Goal: Information Seeking & Learning: Learn about a topic

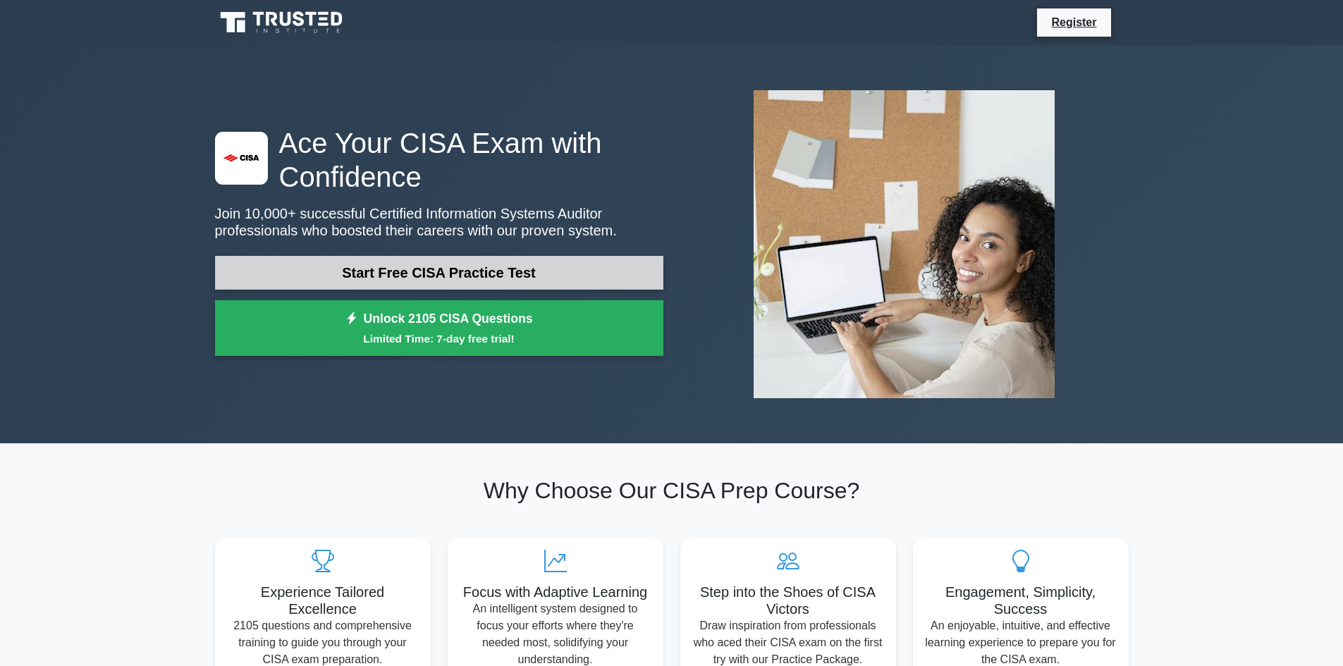
click at [446, 270] on link "Start Free CISA Practice Test" at bounding box center [439, 273] width 448 height 34
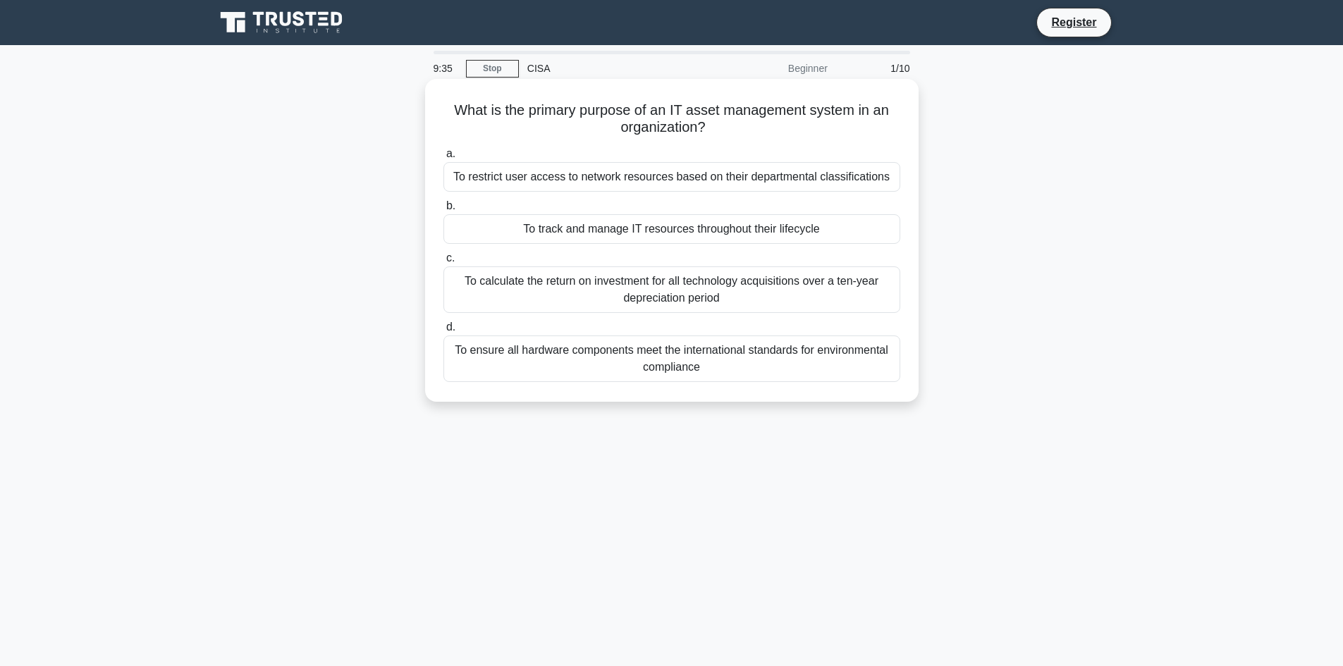
click at [661, 231] on div "To track and manage IT resources throughout their lifecycle" at bounding box center [671, 229] width 457 height 30
click at [443, 211] on input "b. To track and manage IT resources throughout their lifecycle" at bounding box center [443, 206] width 0 height 9
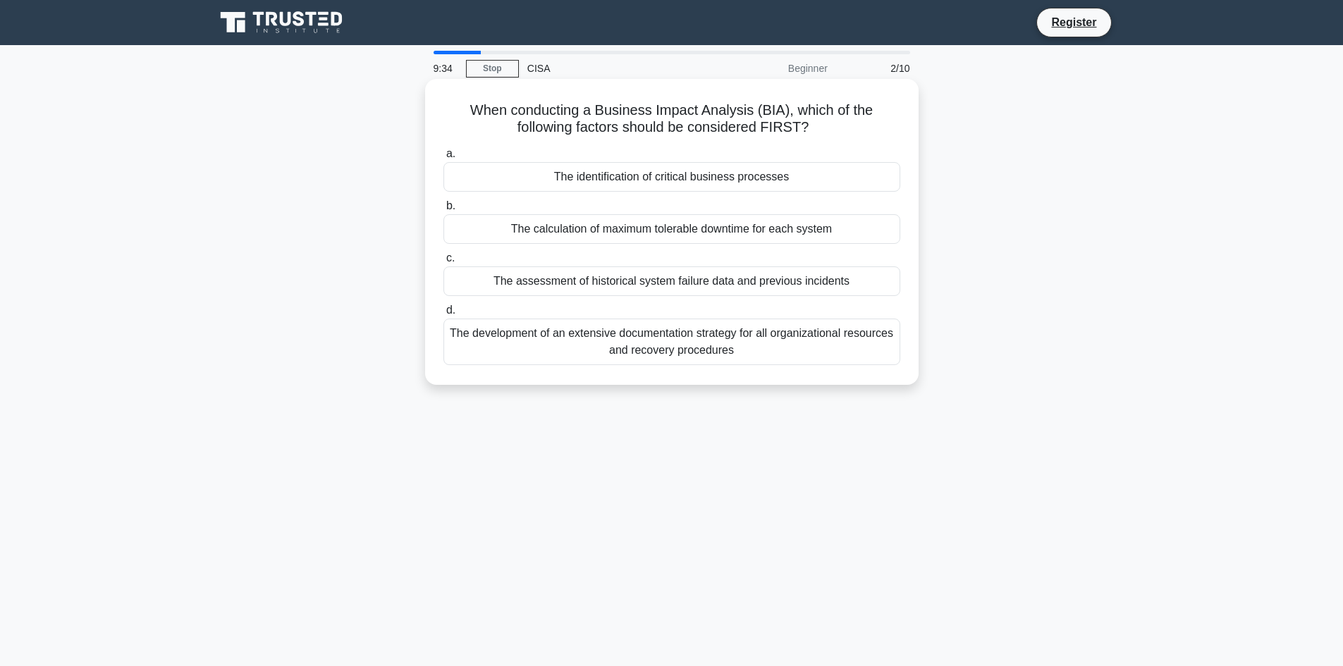
click at [626, 231] on div "The calculation of maximum tolerable downtime for each system" at bounding box center [671, 229] width 457 height 30
click at [443, 211] on input "b. The calculation of maximum tolerable downtime for each system" at bounding box center [443, 206] width 0 height 9
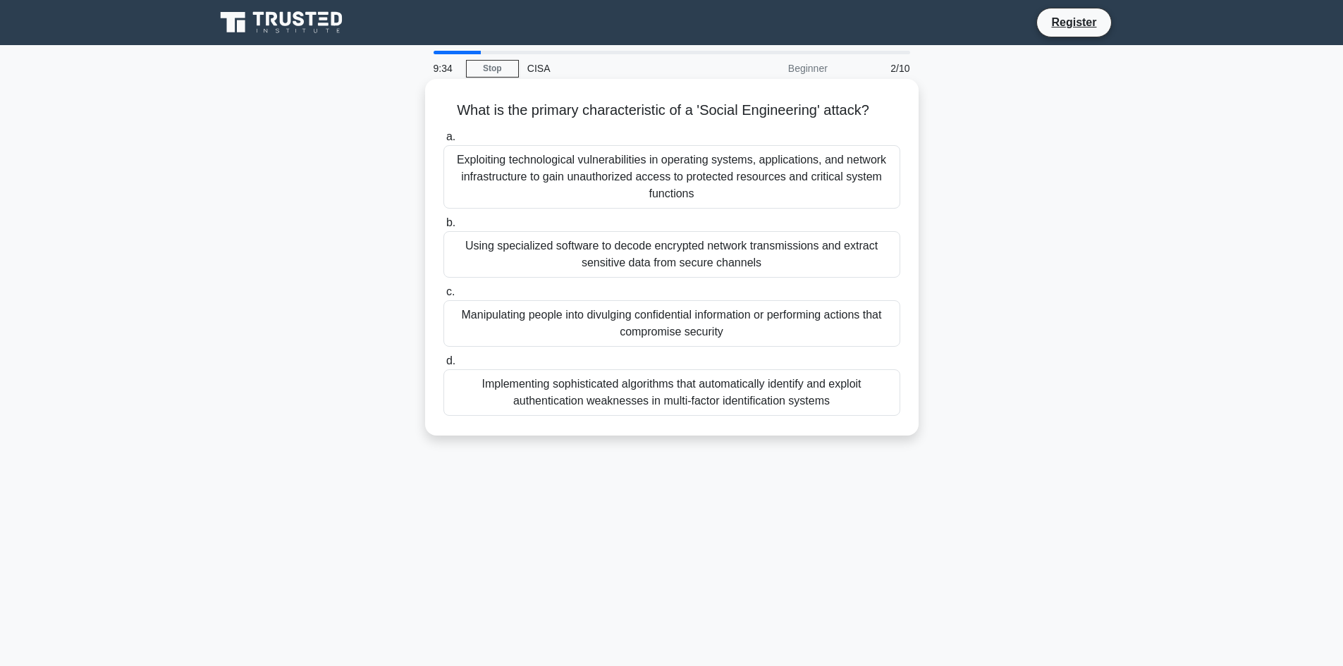
click at [631, 156] on div "Exploiting technological vulnerabilities in operating systems, applications, an…" at bounding box center [671, 176] width 457 height 63
click at [443, 142] on input "a. Exploiting technological vulnerabilities in operating systems, applications,…" at bounding box center [443, 137] width 0 height 9
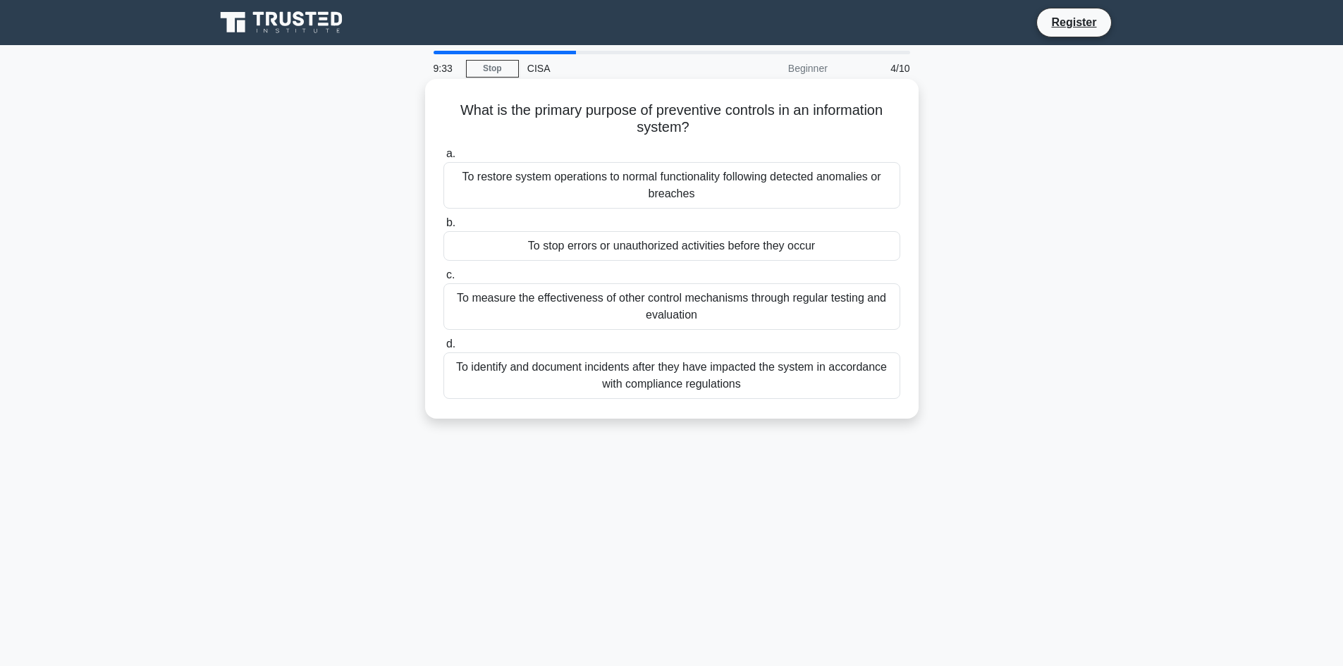
drag, startPoint x: 648, startPoint y: 324, endPoint x: 645, endPoint y: 310, distance: 14.4
click at [649, 324] on div "To measure the effectiveness of other control mechanisms through regular testin…" at bounding box center [671, 306] width 457 height 47
click at [644, 309] on div "To measure the effectiveness of other control mechanisms through regular testin…" at bounding box center [671, 306] width 457 height 47
click at [443, 280] on input "c. To measure the effectiveness of other control mechanisms through regular tes…" at bounding box center [443, 275] width 0 height 9
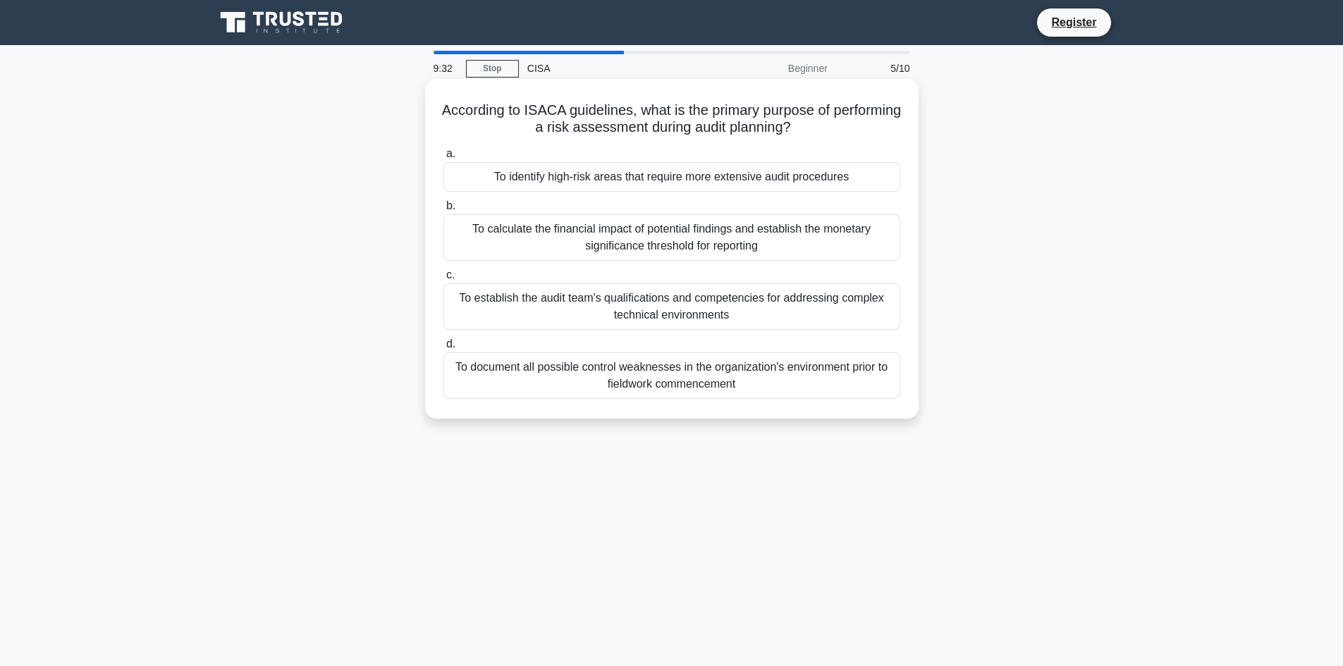
click at [563, 243] on div "To calculate the financial impact of potential findings and establish the monet…" at bounding box center [671, 237] width 457 height 47
click at [443, 211] on input "b. To calculate the financial impact of potential findings and establish the mo…" at bounding box center [443, 206] width 0 height 9
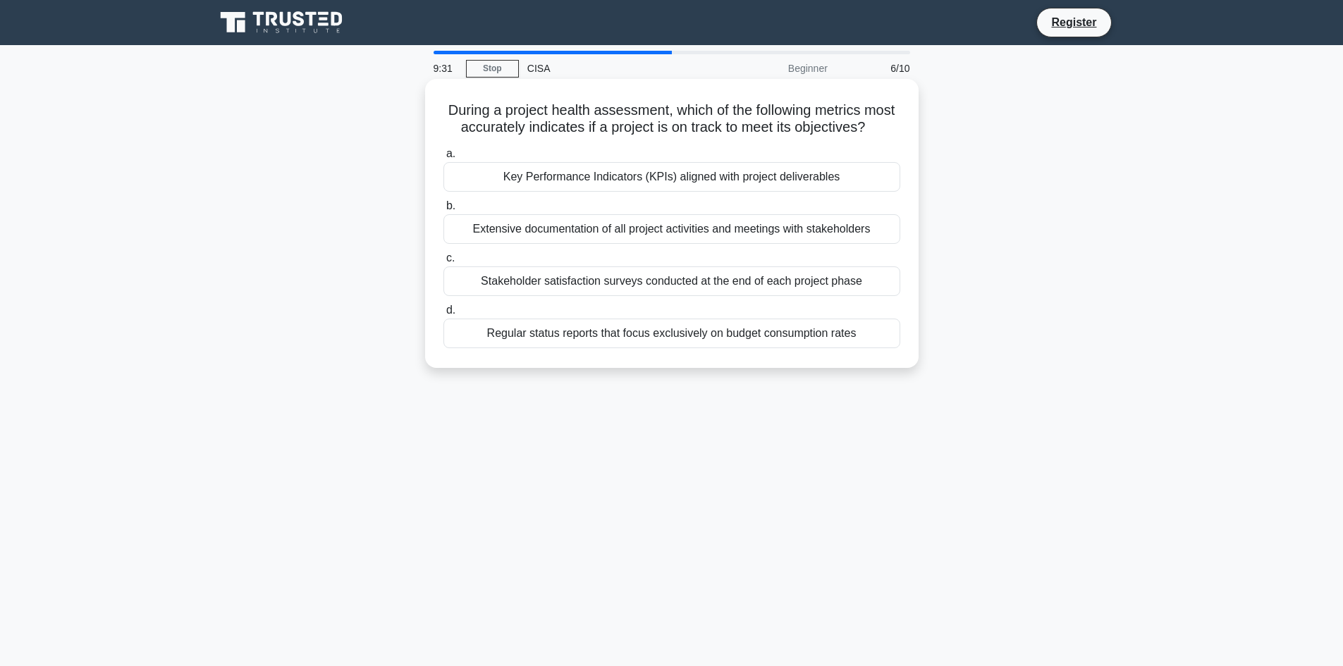
click at [577, 314] on div "a. Key Performance Indicators (KPIs) aligned with project deliverables b. Exten…" at bounding box center [672, 246] width 474 height 209
click at [577, 296] on div "Stakeholder satisfaction surveys conducted at the end of each project phase" at bounding box center [671, 282] width 457 height 30
click at [443, 263] on input "c. Stakeholder satisfaction surveys conducted at the end of each project phase" at bounding box center [443, 258] width 0 height 9
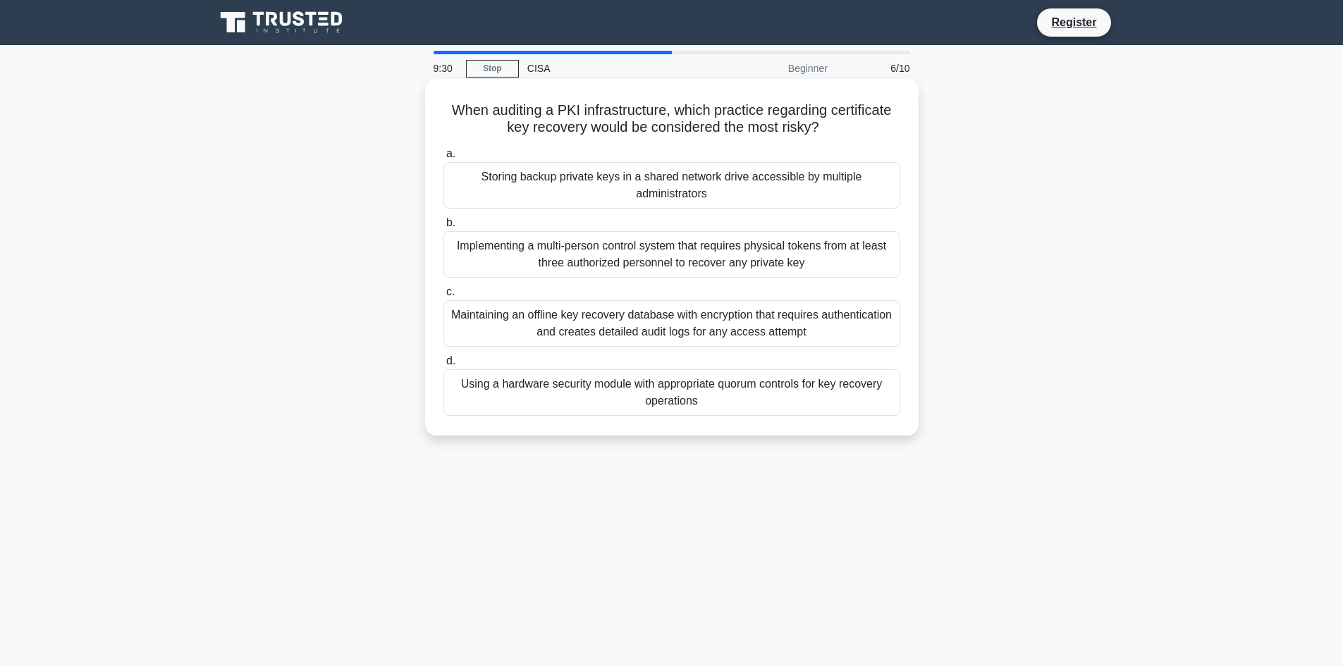
click at [587, 360] on label "d. Using a hardware security module with appropriate quorum controls for key re…" at bounding box center [671, 384] width 457 height 63
click at [443, 360] on input "d. Using a hardware security module with appropriate quorum controls for key re…" at bounding box center [443, 361] width 0 height 9
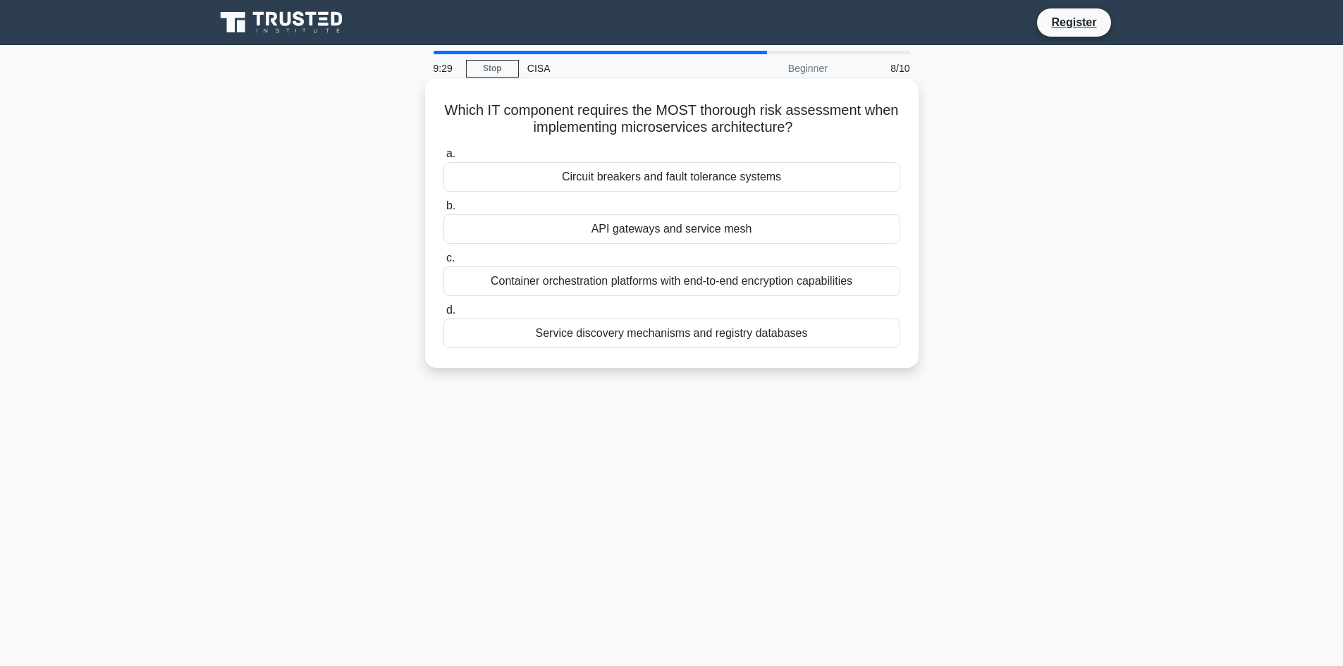
click at [579, 217] on div "API gateways and service mesh" at bounding box center [671, 229] width 457 height 30
click at [443, 211] on input "b. API gateways and service mesh" at bounding box center [443, 206] width 0 height 9
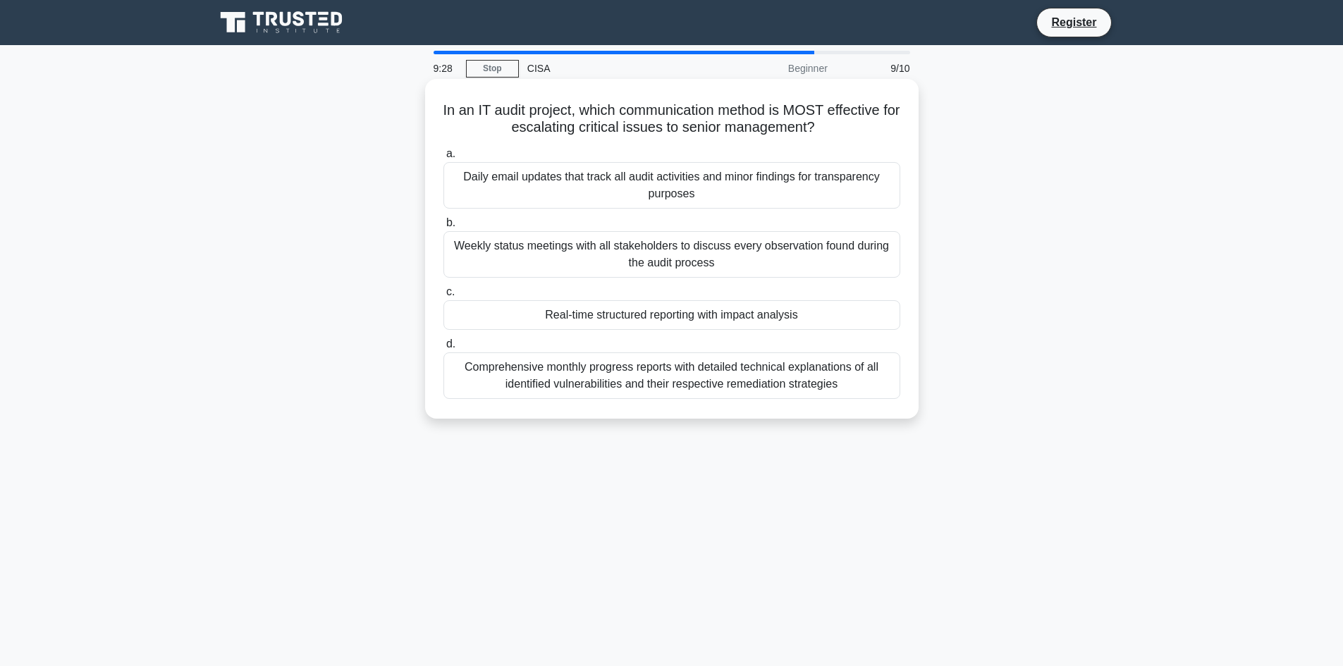
click at [620, 190] on div "Daily email updates that track all audit activities and minor findings for tran…" at bounding box center [671, 185] width 457 height 47
click at [443, 159] on input "a. Daily email updates that track all audit activities and minor findings for t…" at bounding box center [443, 153] width 0 height 9
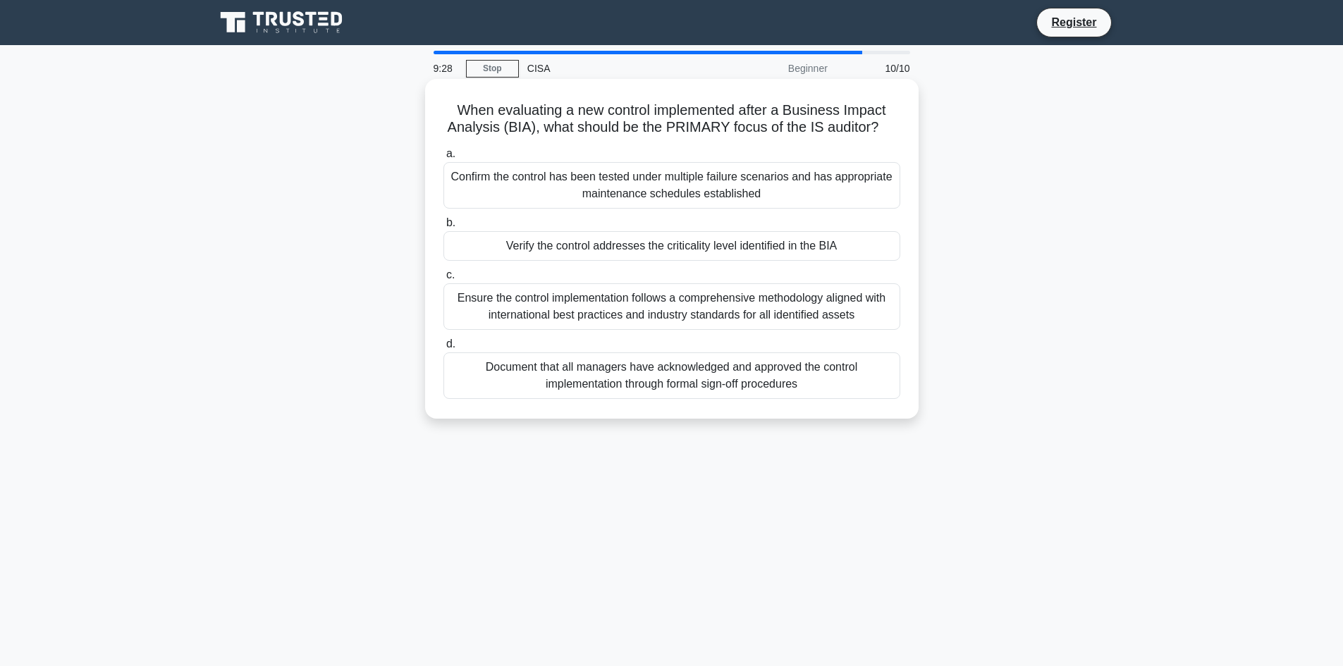
click at [615, 242] on div "Verify the control addresses the criticality level identified in the BIA" at bounding box center [671, 246] width 457 height 30
click at [443, 228] on input "b. Verify the control addresses the criticality level identified in the BIA" at bounding box center [443, 223] width 0 height 9
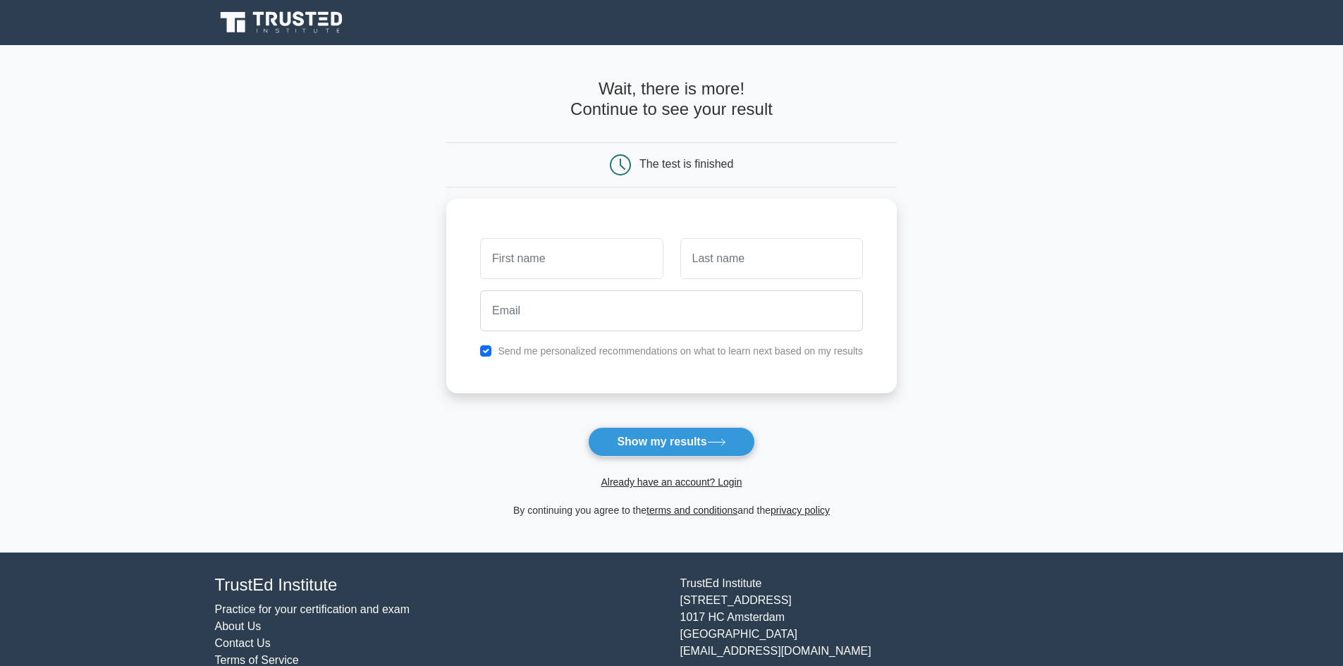
click at [197, 274] on main "Wait, there is more! Continue to see your result The test is finished and the" at bounding box center [671, 299] width 1343 height 508
click at [647, 448] on button "Show my results" at bounding box center [671, 442] width 166 height 30
click at [536, 254] on input "text" at bounding box center [571, 255] width 183 height 41
click at [544, 268] on input "text" at bounding box center [571, 255] width 183 height 41
type input "ragu"
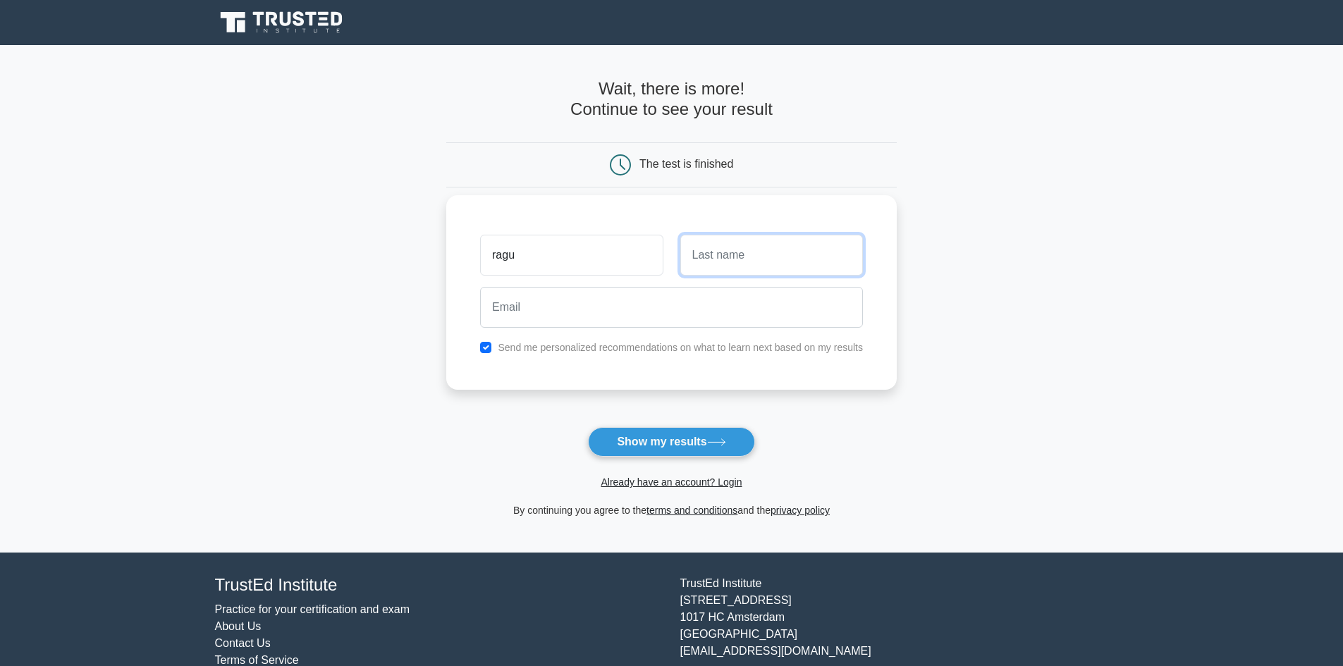
click at [694, 259] on input "text" at bounding box center [771, 255] width 183 height 41
type input "meansu"
click at [620, 317] on input "email" at bounding box center [671, 307] width 383 height 41
type input "mtradeengineering@gmail.com"
click at [661, 441] on button "Show my results" at bounding box center [671, 442] width 166 height 30
